Goal: Task Accomplishment & Management: Complete application form

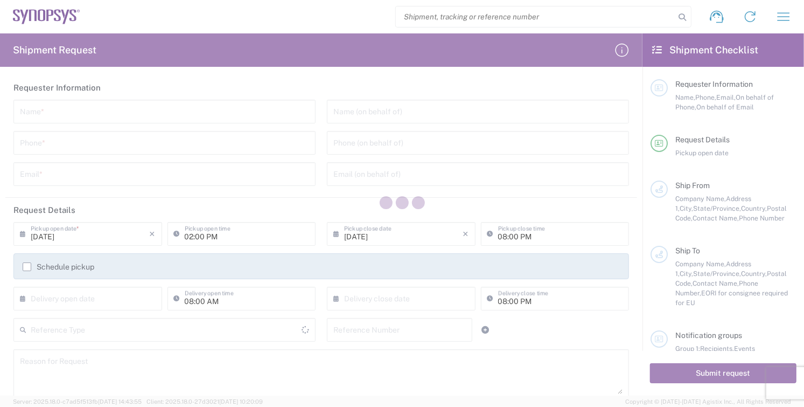
type input "[GEOGRAPHIC_DATA]"
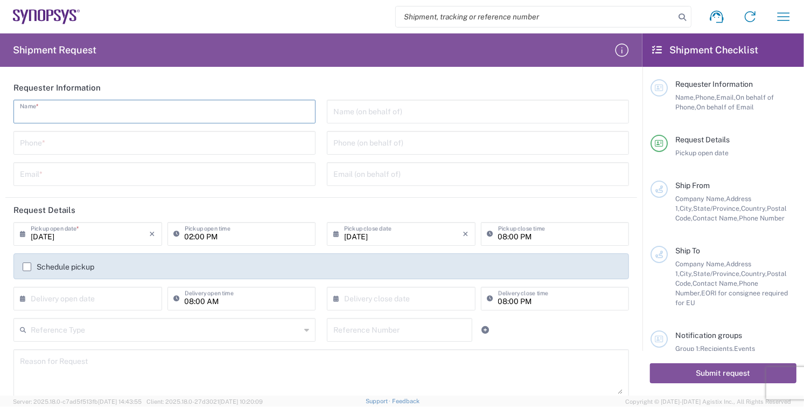
click at [48, 109] on input "text" at bounding box center [164, 110] width 289 height 19
type input "r"
type input "[PERSON_NAME]"
click at [47, 144] on input "tel" at bounding box center [164, 141] width 289 height 19
type input "8585762600"
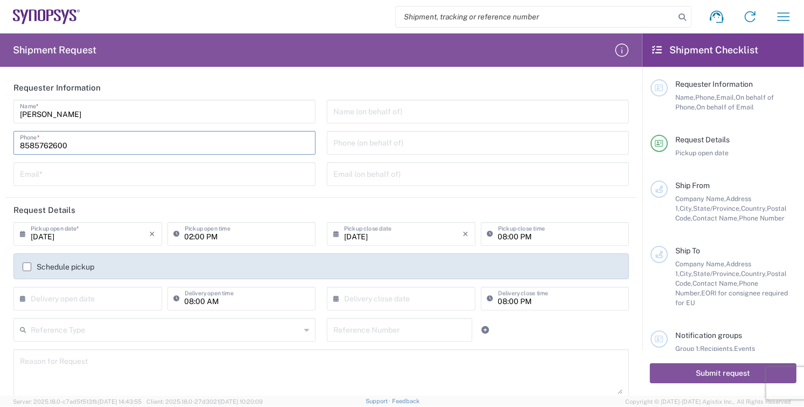
click at [66, 176] on input "text" at bounding box center [164, 173] width 289 height 19
type input "[EMAIL_ADDRESS][DOMAIN_NAME]"
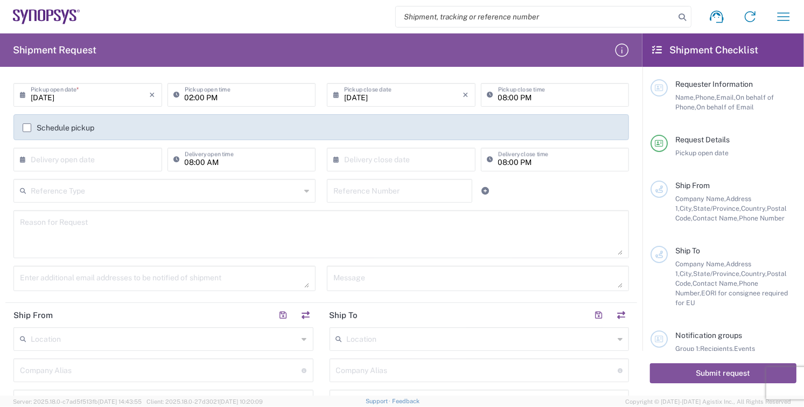
scroll to position [239, 0]
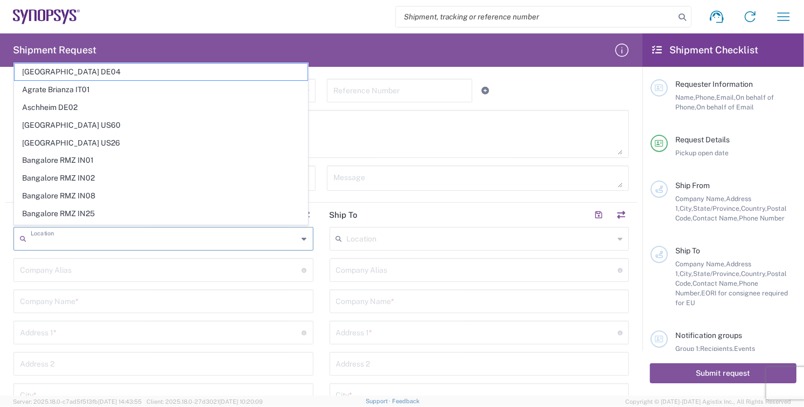
click at [82, 239] on input "text" at bounding box center [165, 237] width 268 height 19
click at [405, 142] on textarea at bounding box center [321, 133] width 603 height 41
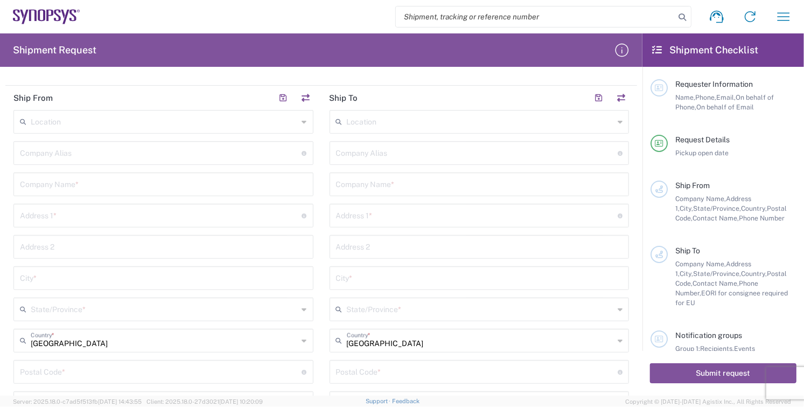
scroll to position [359, 0]
click at [90, 184] on input "text" at bounding box center [163, 180] width 287 height 19
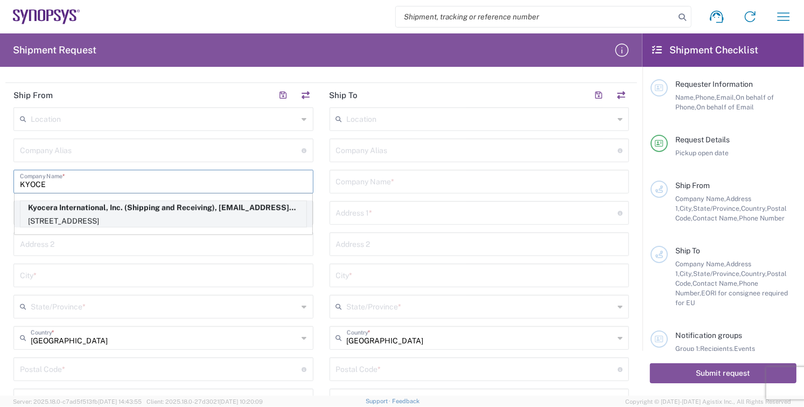
type input "KYOCE"
click at [63, 210] on p "Kyocera International, Inc. (Shipping and Receiving), [EMAIL_ADDRESS][DOMAIN_NA…" at bounding box center [163, 207] width 286 height 13
type input "Kyocera"
type input "Kyocera International, Inc."
type input "[STREET_ADDRESS]"
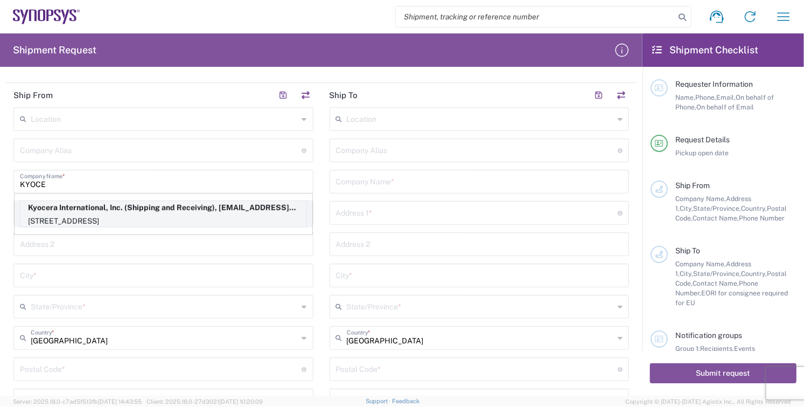
type input "[GEOGRAPHIC_DATA]"
type input "[US_STATE]"
type input "92123"
type input "Shipping and Receiving"
type input "8585762600"
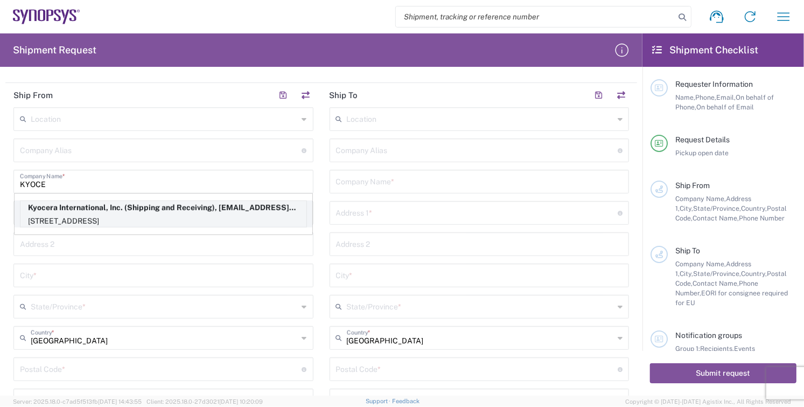
type input "[EMAIL_ADDRESS][DOMAIN_NAME]"
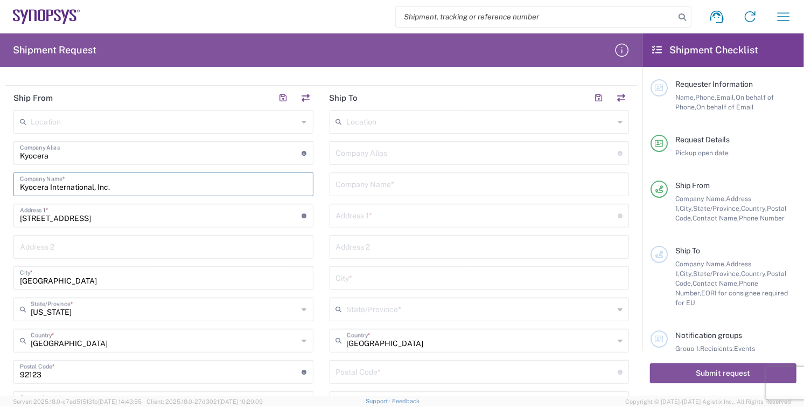
scroll to position [239, 0]
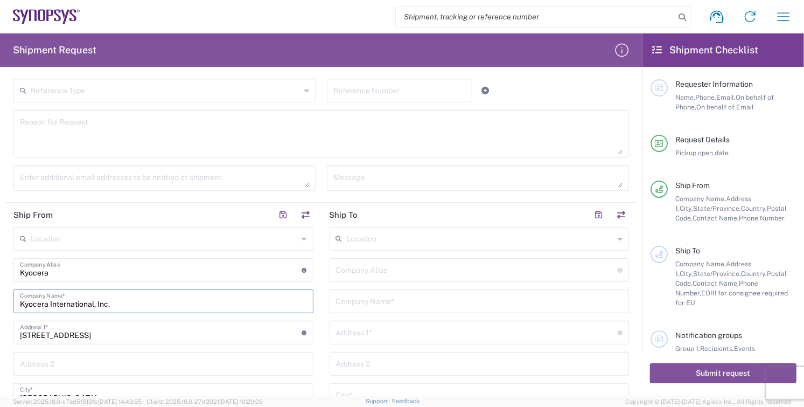
click at [413, 299] on input "text" at bounding box center [479, 300] width 287 height 19
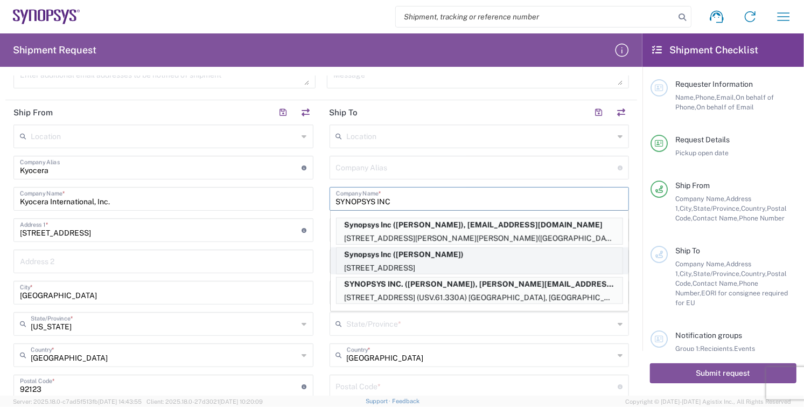
scroll to position [359, 0]
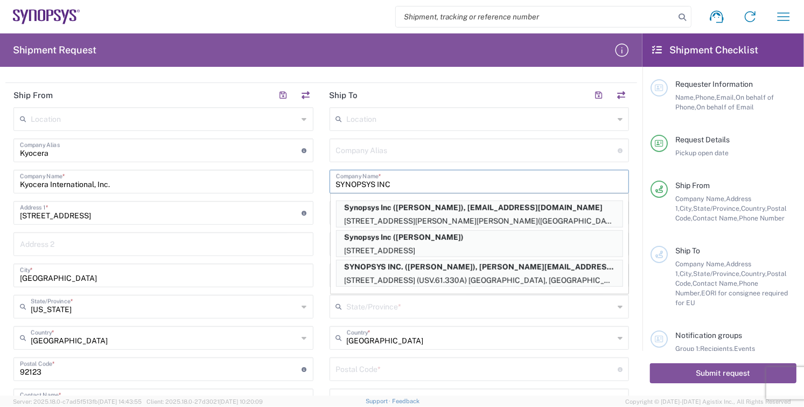
click at [454, 176] on input "SYNOPSYS INC" at bounding box center [479, 180] width 287 height 19
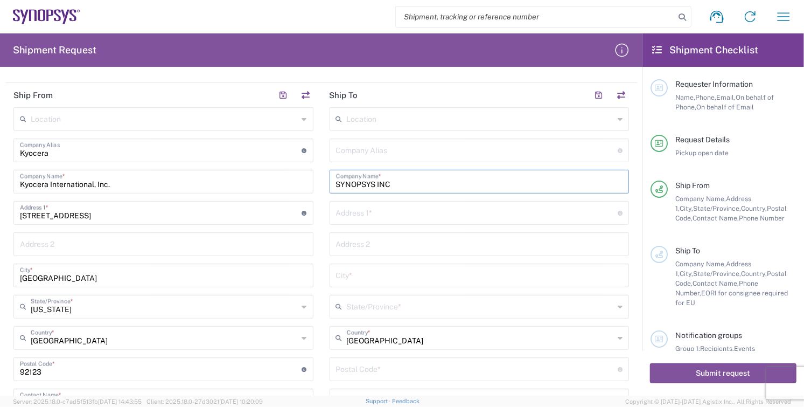
type input "SYNOPSYS INC"
click at [402, 211] on input "text" at bounding box center [477, 211] width 282 height 19
type input "[STREET_ADDRESS][PERSON_NAME]"
click at [375, 278] on input "text" at bounding box center [479, 274] width 287 height 19
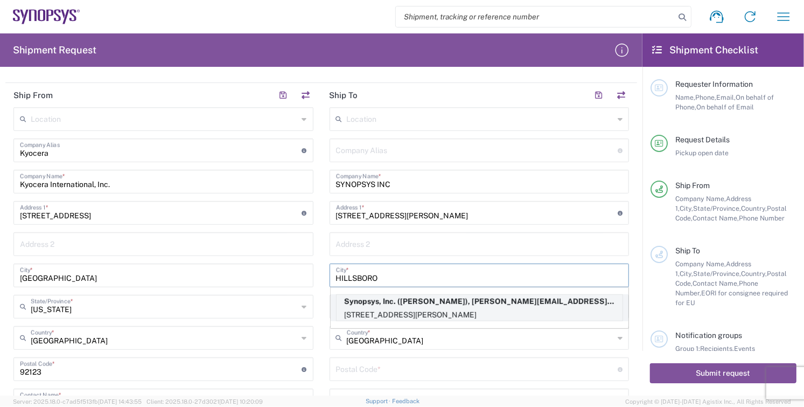
type input "HILLSBORO"
drag, startPoint x: 387, startPoint y: 308, endPoint x: 390, endPoint y: 296, distance: 12.1
click at [388, 310] on p "[STREET_ADDRESS][PERSON_NAME]" at bounding box center [480, 314] width 286 height 13
type input "Synopsys Hillsboro"
type input "Synopsys, Inc."
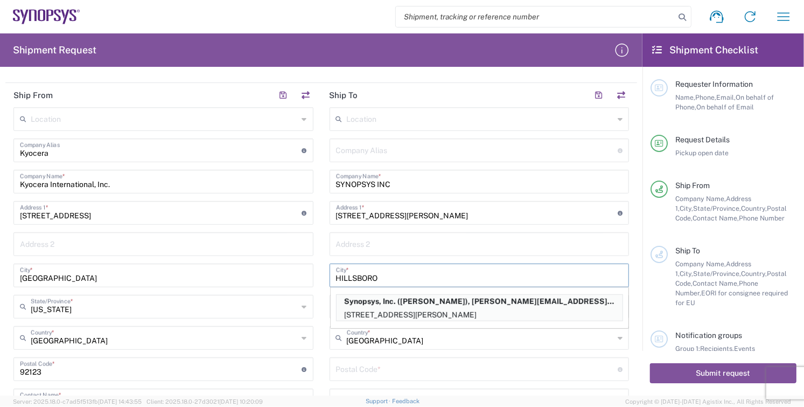
type input "[STREET_ADDRESS][PERSON_NAME]"
type input "Suite 400"
type input "Hillsboro"
type input "[US_STATE]"
type input "97124"
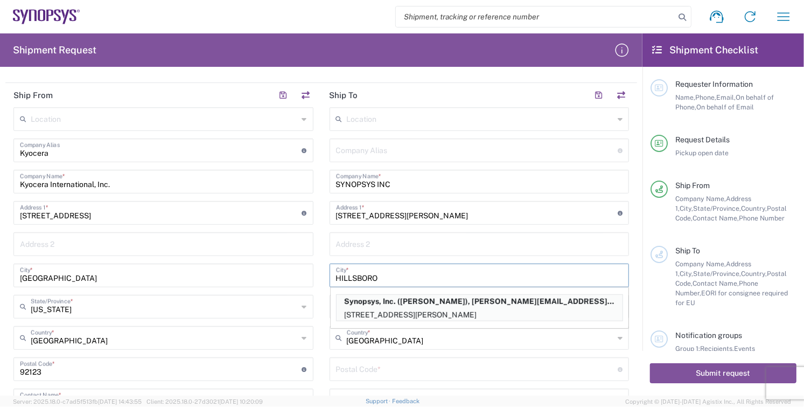
type input "[PERSON_NAME]"
type input "5038808195"
type input "[PERSON_NAME][EMAIL_ADDRESS][PERSON_NAME][DOMAIN_NAME]"
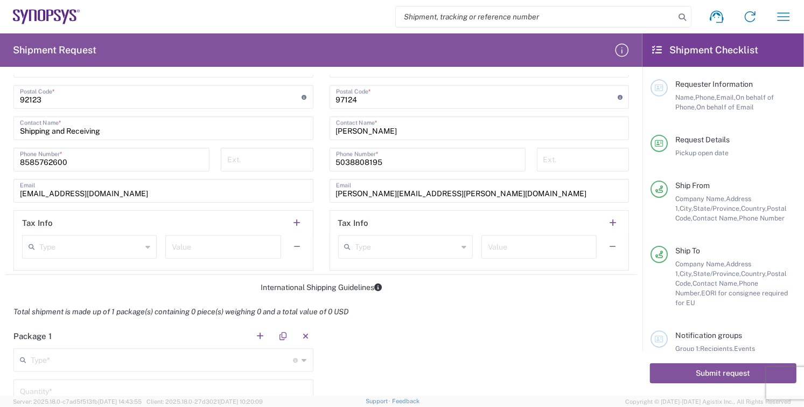
scroll to position [778, 0]
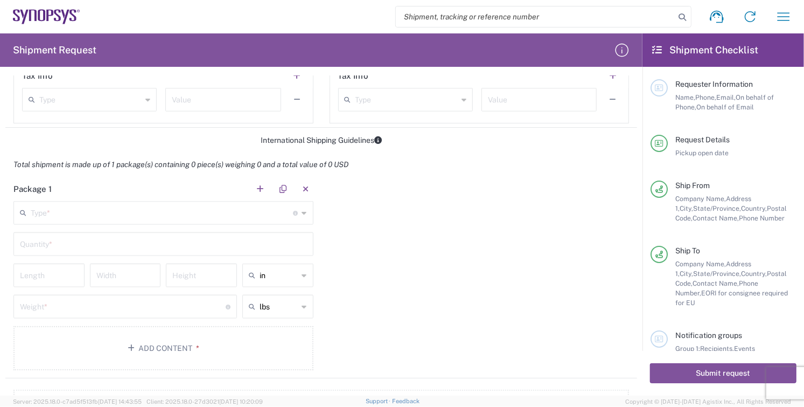
click at [85, 209] on input "text" at bounding box center [162, 211] width 263 height 19
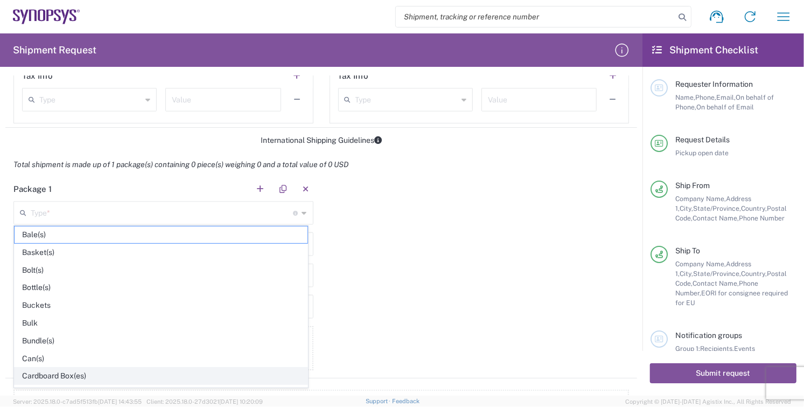
click at [62, 378] on span "Cardboard Box(es)" at bounding box center [161, 375] width 293 height 17
type input "Cardboard Box(es)"
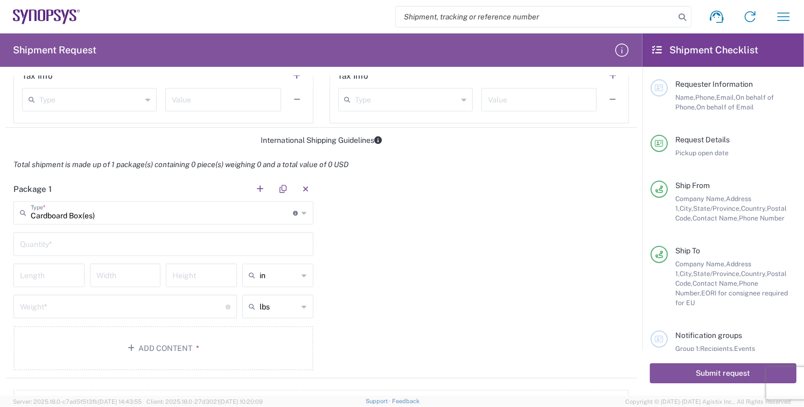
click at [67, 249] on input "text" at bounding box center [163, 243] width 287 height 19
type input "1"
click at [30, 278] on input "number" at bounding box center [49, 274] width 58 height 19
type input "14"
type input "10"
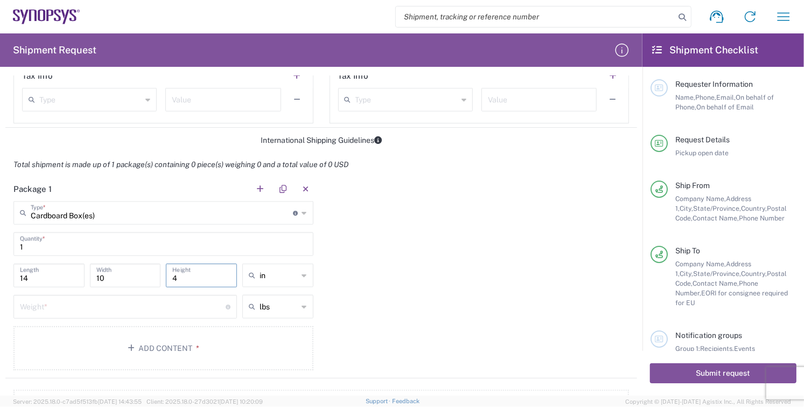
type input "4"
click at [59, 312] on input "number" at bounding box center [123, 305] width 206 height 19
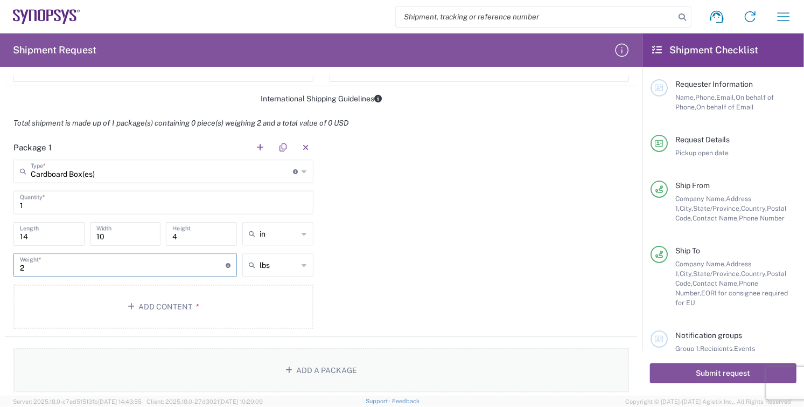
scroll to position [837, 0]
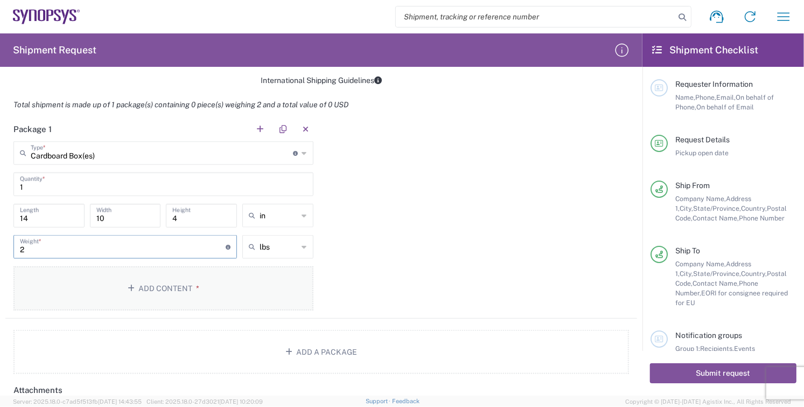
type input "2"
click at [130, 284] on icon "button" at bounding box center [133, 288] width 11 height 8
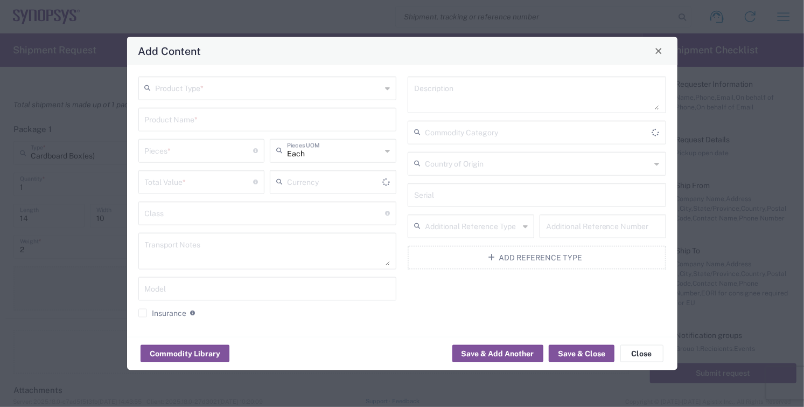
type input "US Dollar"
click at [202, 87] on input "text" at bounding box center [269, 87] width 226 height 19
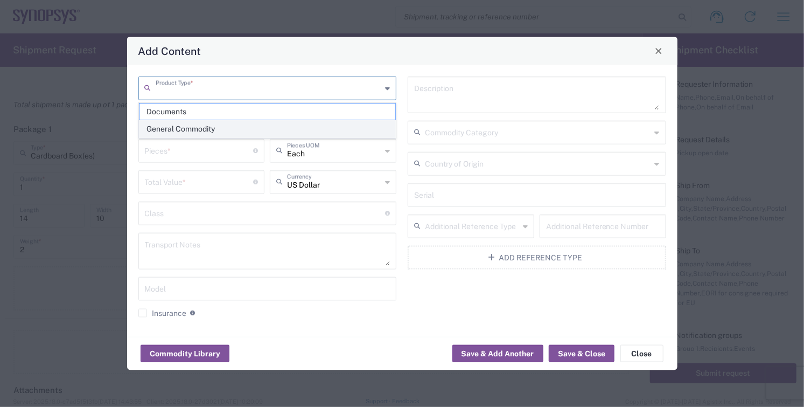
click at [204, 131] on span "General Commodity" at bounding box center [267, 129] width 256 height 17
type input "General Commodity"
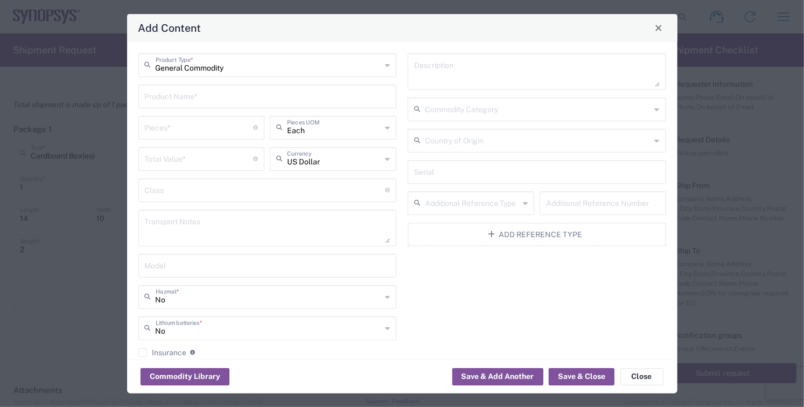
click at [179, 95] on input "text" at bounding box center [268, 95] width 246 height 19
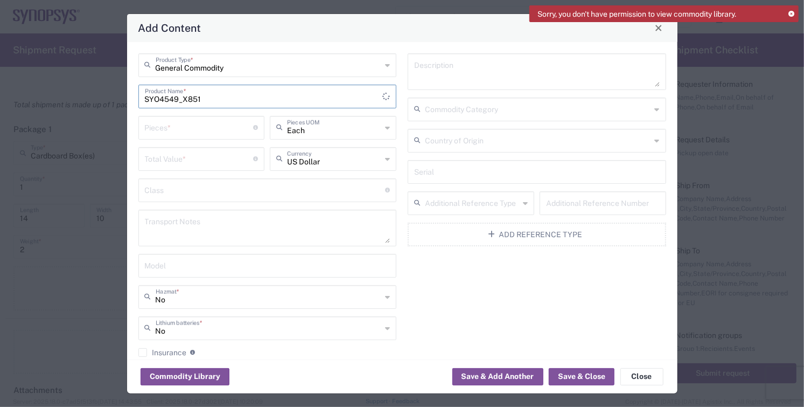
type input "SYO4549_X851"
click at [187, 130] on input "number" at bounding box center [199, 126] width 109 height 19
type input "25"
click at [220, 101] on input "SYO4549_X851" at bounding box center [264, 95] width 238 height 19
type input "SYO4549_X851_TSMC3P_R1.00_TC1"
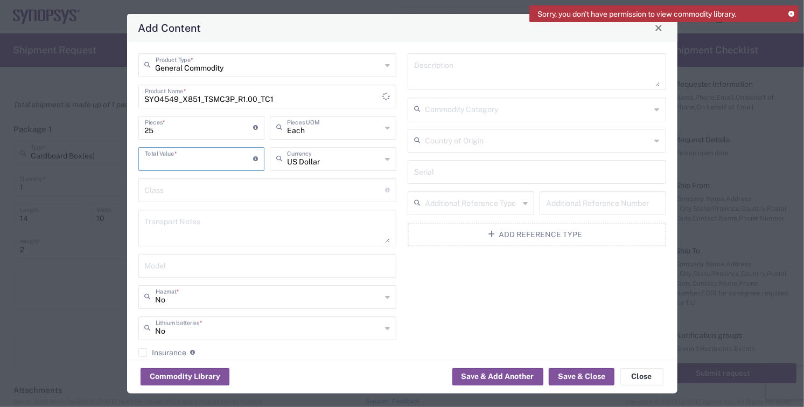
click at [190, 158] on input "number" at bounding box center [199, 158] width 109 height 19
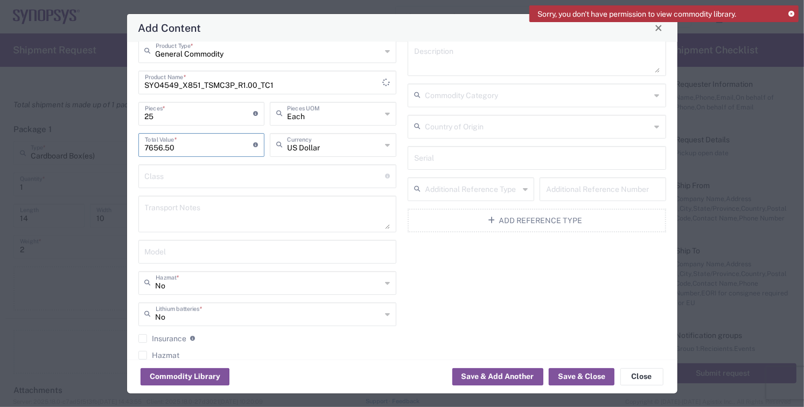
scroll to position [0, 0]
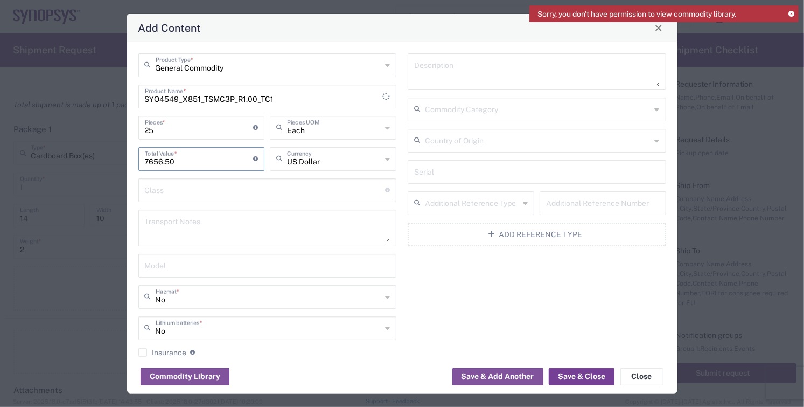
type input "7656.50"
click at [584, 377] on button "Save & Close" at bounding box center [582, 376] width 66 height 17
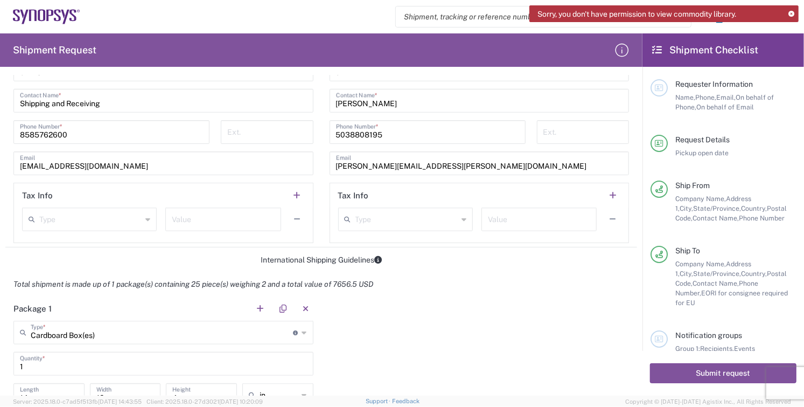
scroll to position [897, 0]
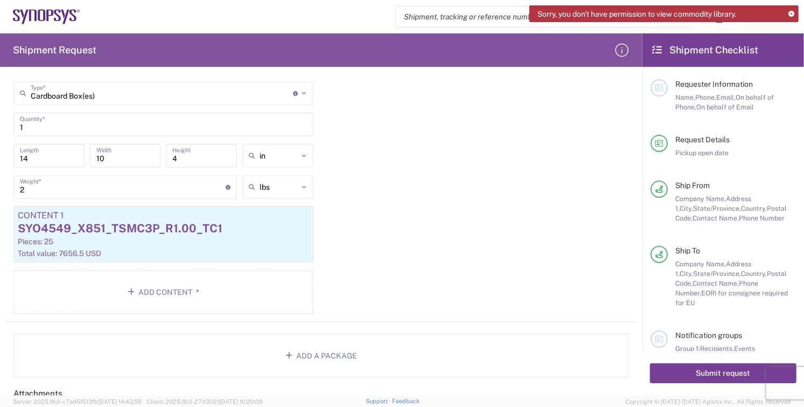
click at [711, 373] on button "Submit request" at bounding box center [723, 373] width 146 height 20
